Goal: Find specific page/section: Find specific page/section

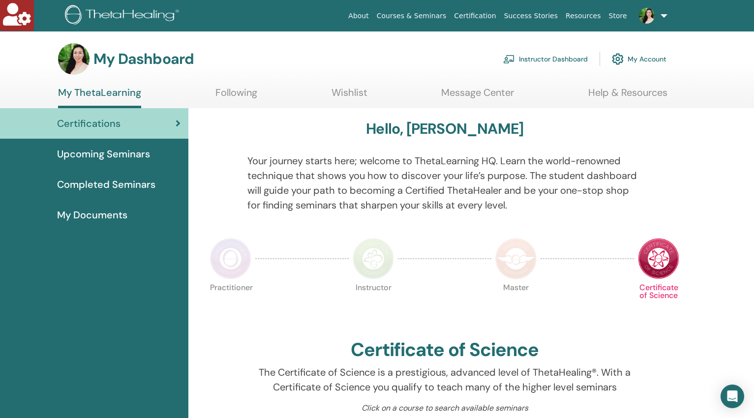
click at [531, 57] on link "Instructor Dashboard" at bounding box center [545, 59] width 85 height 22
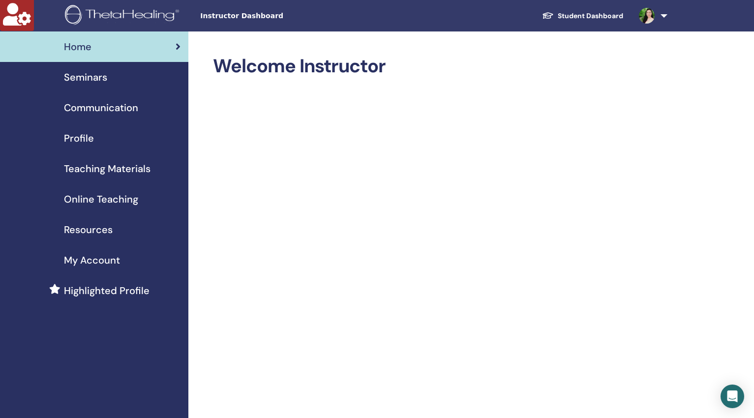
click at [82, 77] on span "Seminars" at bounding box center [85, 77] width 43 height 15
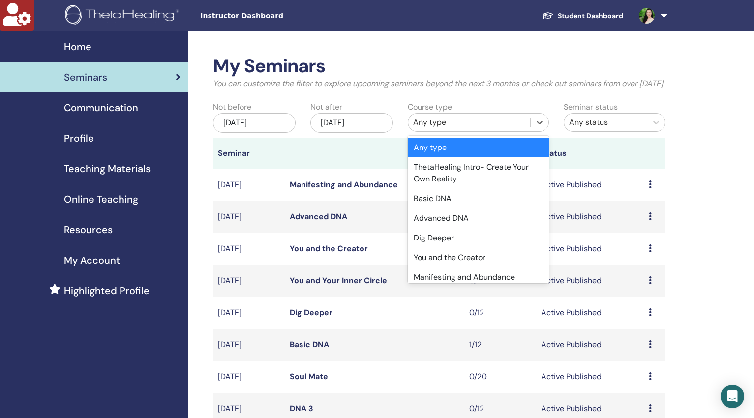
click at [455, 128] on div "Any type" at bounding box center [469, 123] width 112 height 12
click at [446, 268] on div "You and the Creator" at bounding box center [478, 258] width 141 height 20
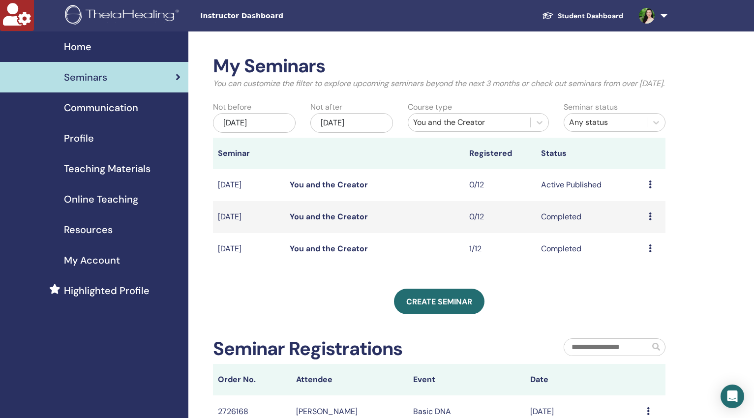
click at [272, 133] on div "Jun/12, 2025" at bounding box center [254, 123] width 83 height 20
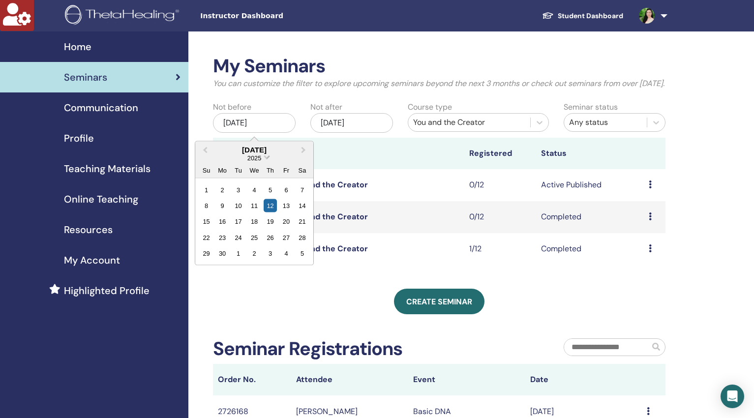
click at [266, 159] on span "Choose Date" at bounding box center [267, 156] width 6 height 6
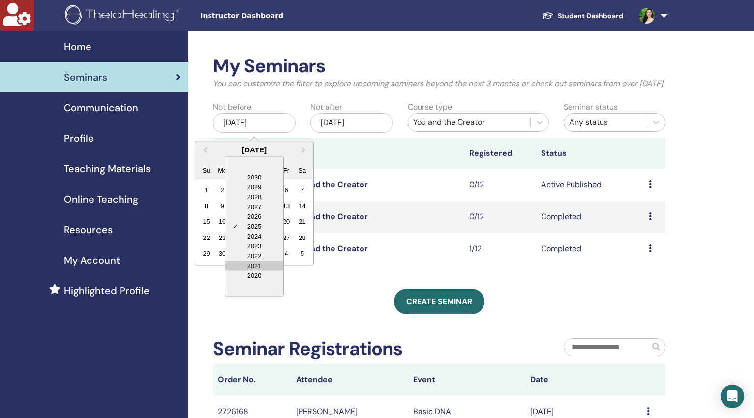
click at [260, 271] on div "2021" at bounding box center [254, 266] width 58 height 10
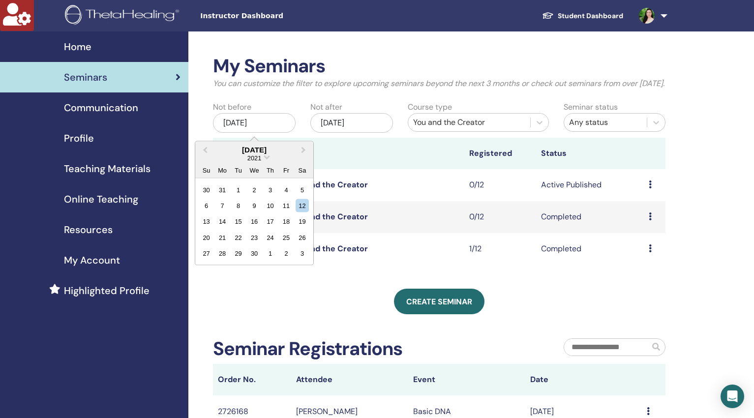
click at [372, 132] on div "Dec/12, 2025" at bounding box center [351, 123] width 83 height 20
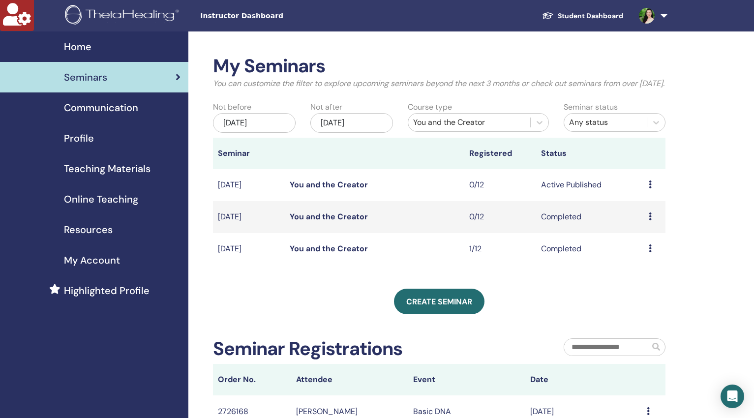
click at [278, 133] on div "Jun/12, 2025" at bounding box center [254, 123] width 83 height 20
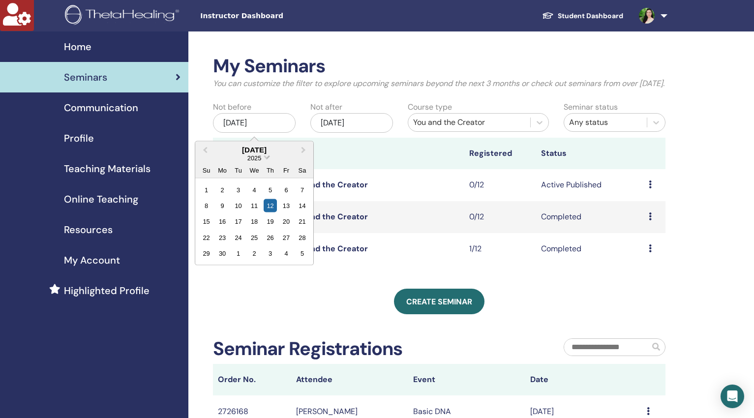
click at [268, 159] on span "Choose Date" at bounding box center [267, 156] width 6 height 6
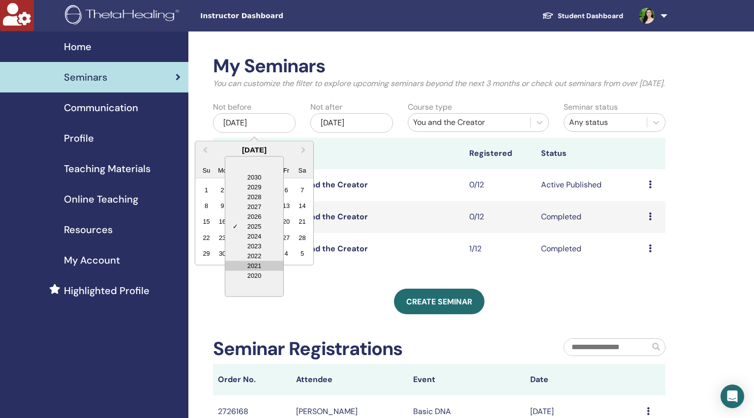
click at [267, 271] on div "2021" at bounding box center [254, 266] width 58 height 10
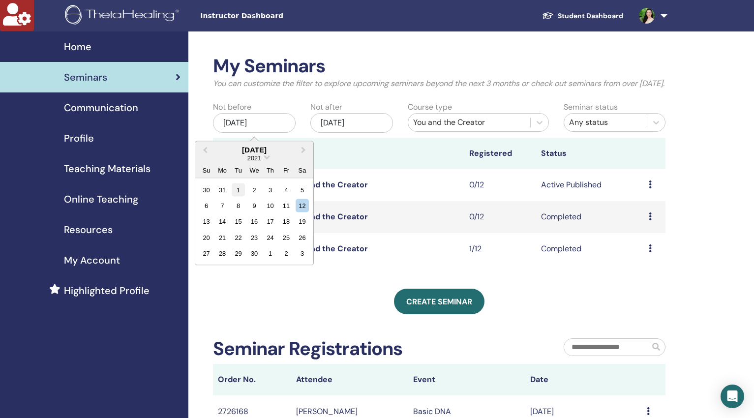
click at [240, 196] on div "1" at bounding box center [238, 189] width 13 height 13
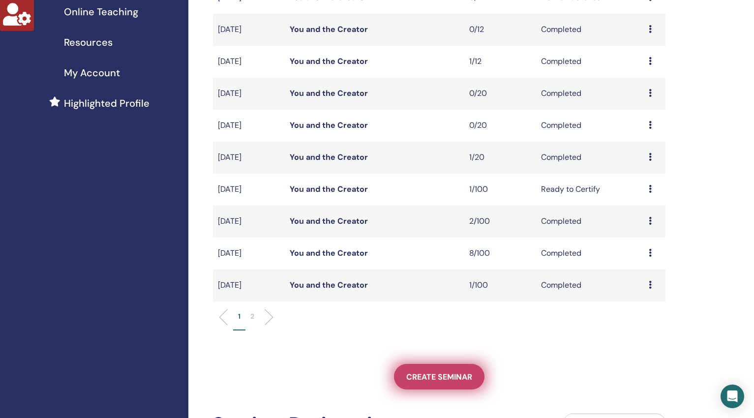
scroll to position [390, 0]
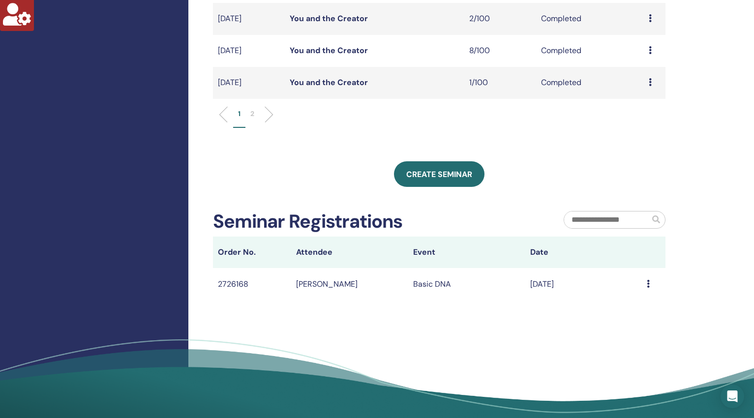
click at [253, 119] on p "2" at bounding box center [252, 114] width 4 height 10
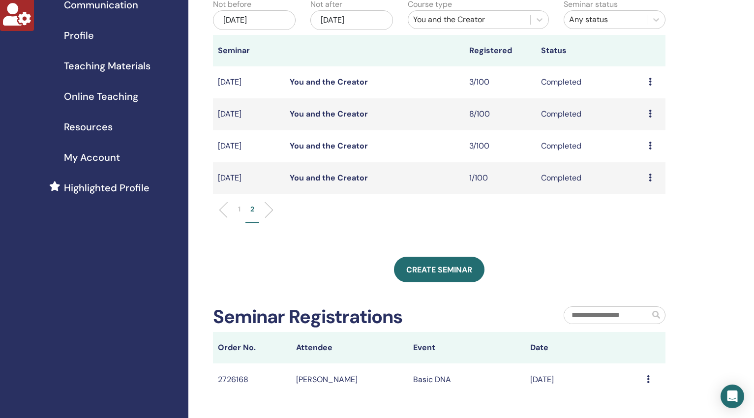
scroll to position [96, 0]
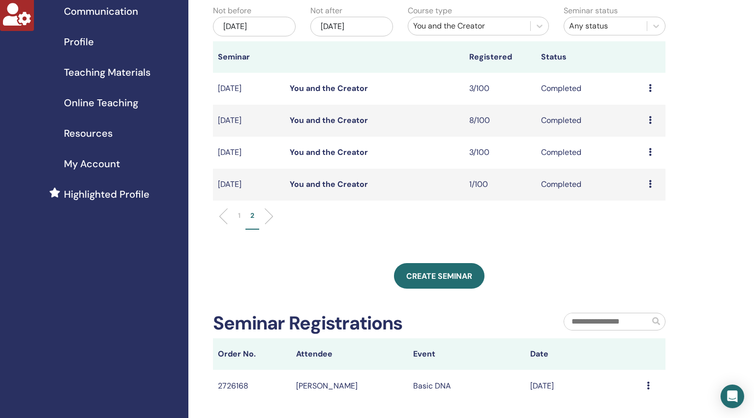
click at [303, 93] on link "You and the Creator" at bounding box center [329, 88] width 78 height 10
